Goal: Information Seeking & Learning: Check status

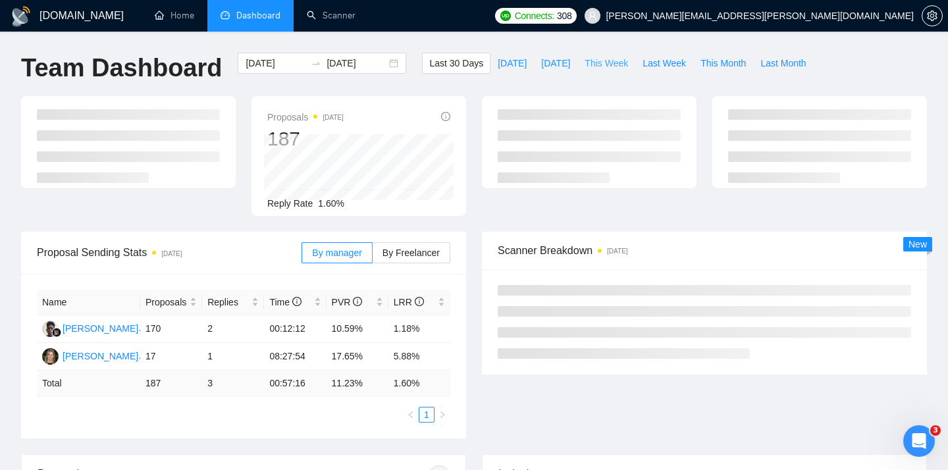
click at [622, 62] on span "This Week" at bounding box center [606, 63] width 43 height 14
type input "[DATE]"
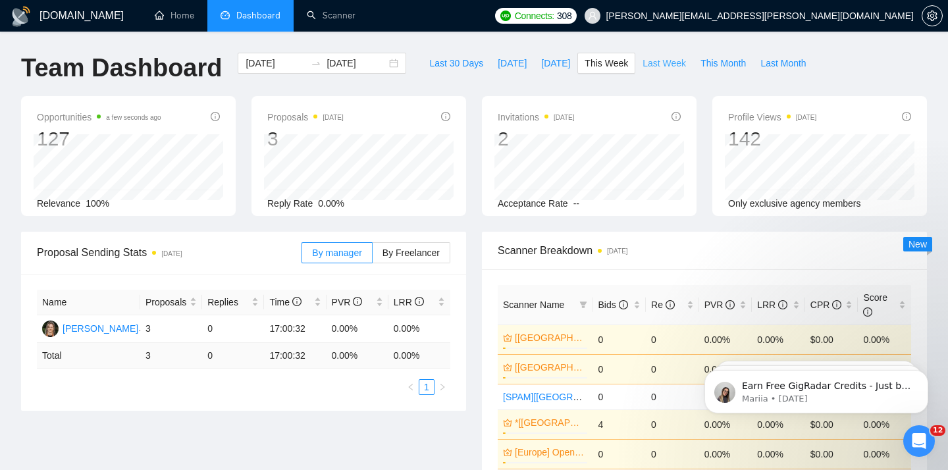
click at [674, 57] on span "Last Week" at bounding box center [664, 63] width 43 height 14
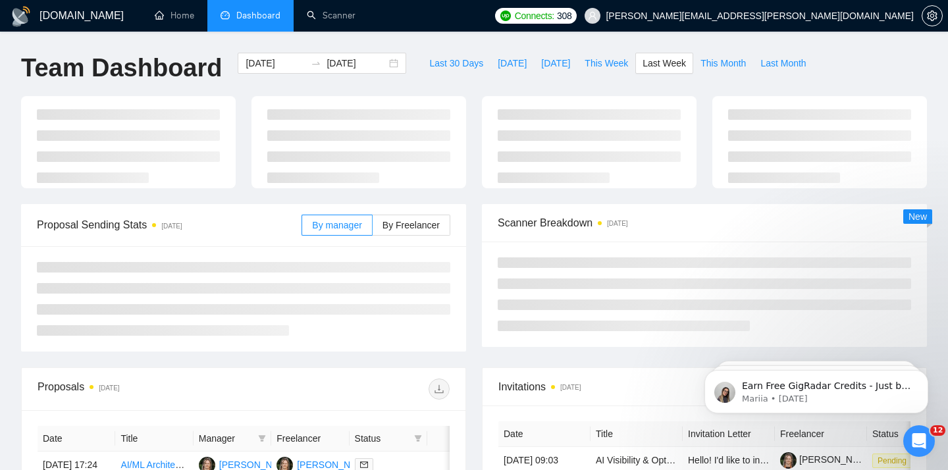
type input "[DATE]"
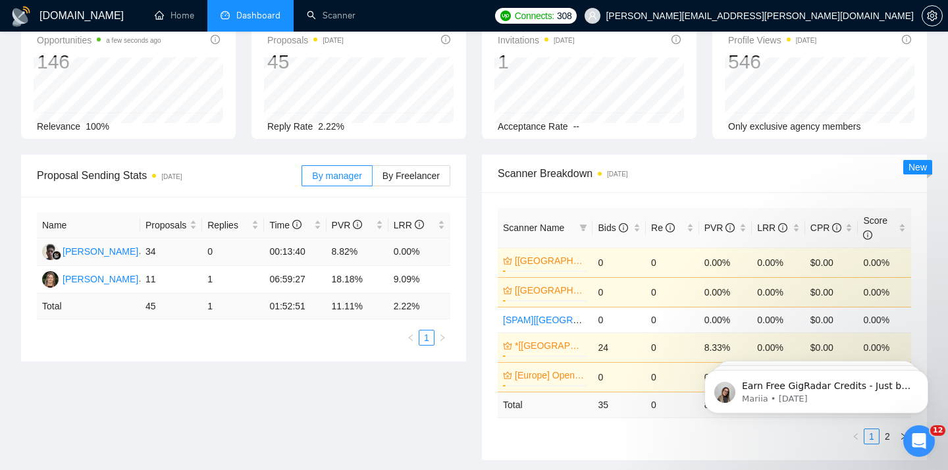
scroll to position [95, 0]
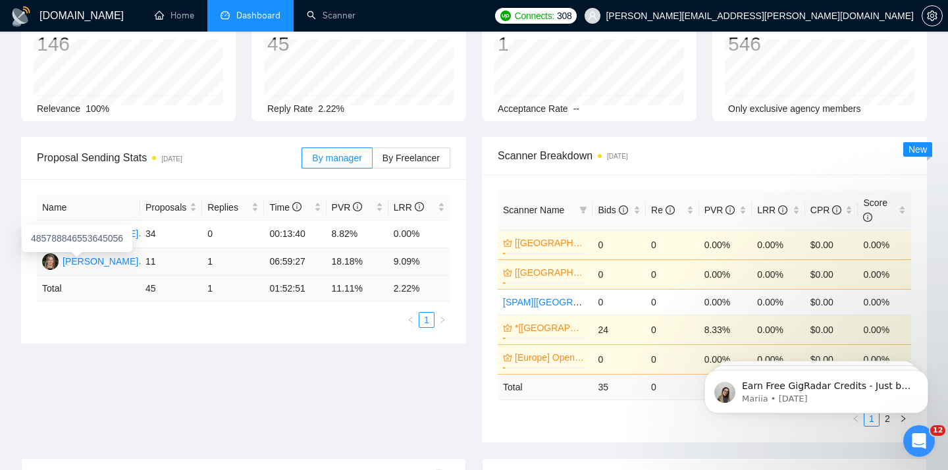
click at [101, 267] on div "[PERSON_NAME]" at bounding box center [101, 261] width 76 height 14
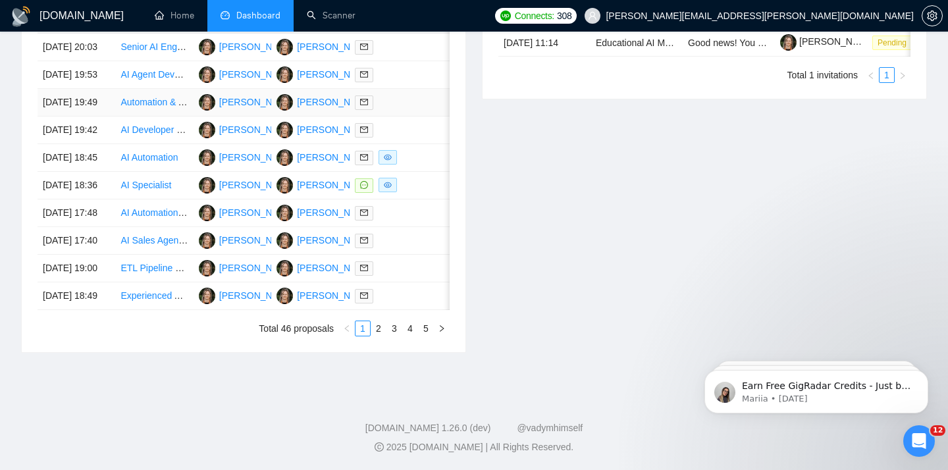
scroll to position [668, 0]
click at [374, 336] on link "2" at bounding box center [378, 328] width 14 height 14
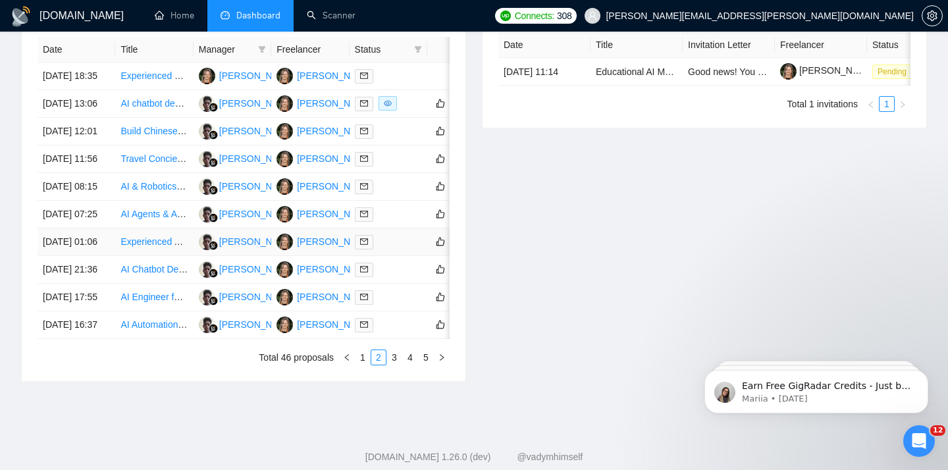
scroll to position [711, 0]
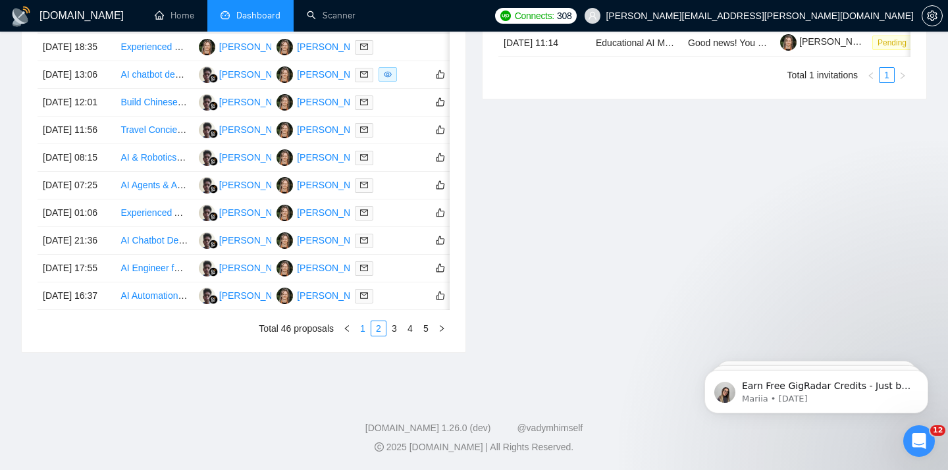
click at [361, 336] on link "1" at bounding box center [363, 328] width 14 height 14
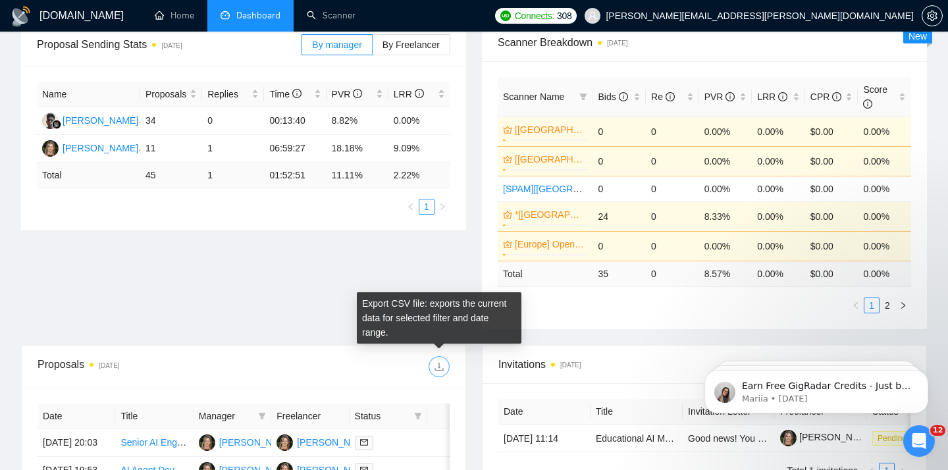
scroll to position [0, 0]
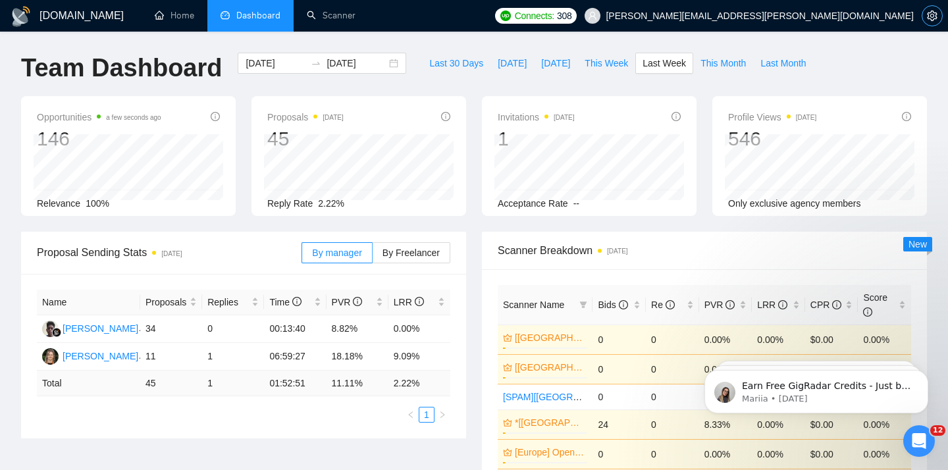
click at [933, 12] on icon "setting" at bounding box center [932, 16] width 10 height 11
